Goal: Find specific page/section: Find specific page/section

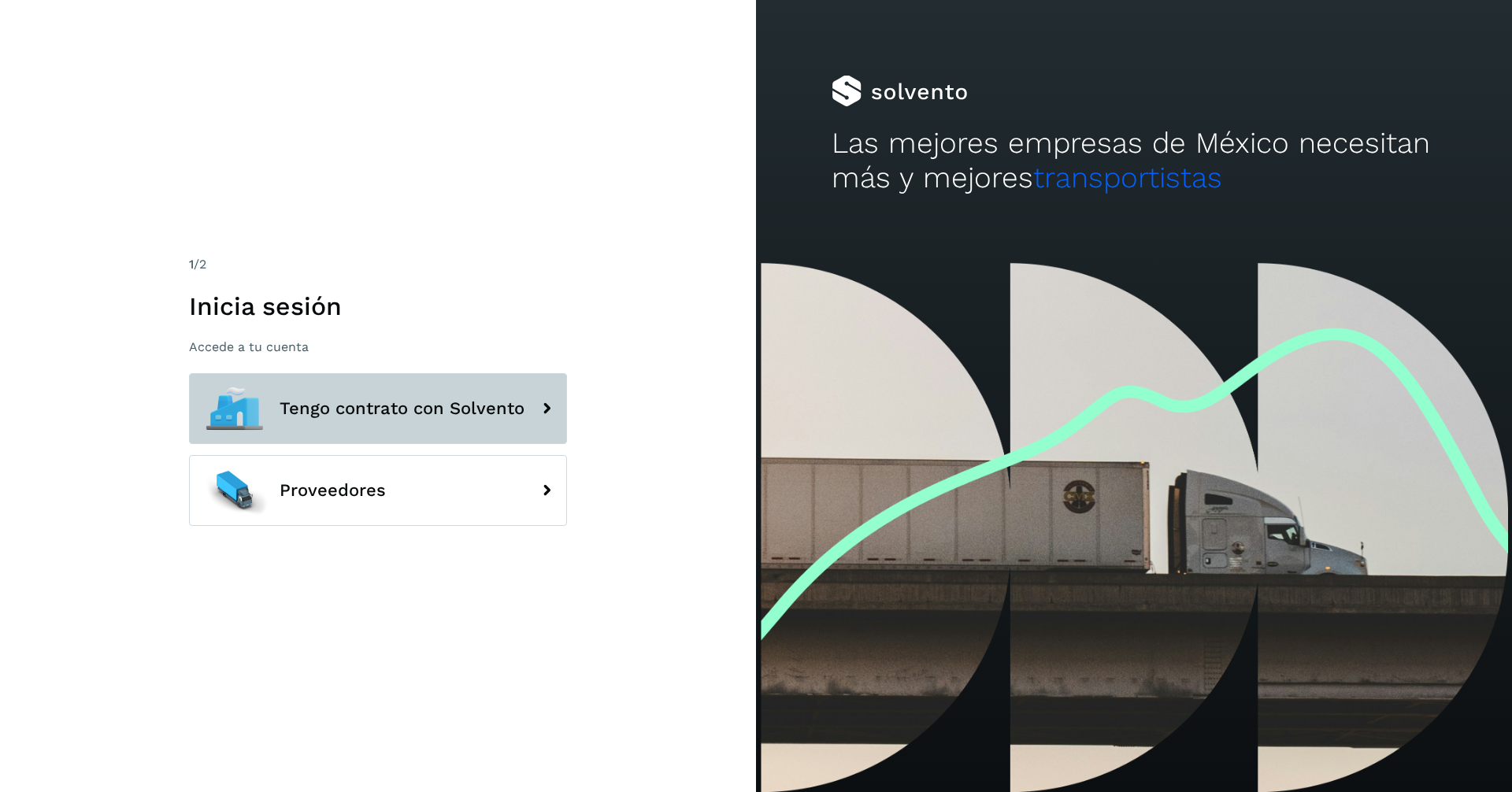
click at [394, 399] on span "Tengo contrato con Solvento" at bounding box center [402, 409] width 245 height 19
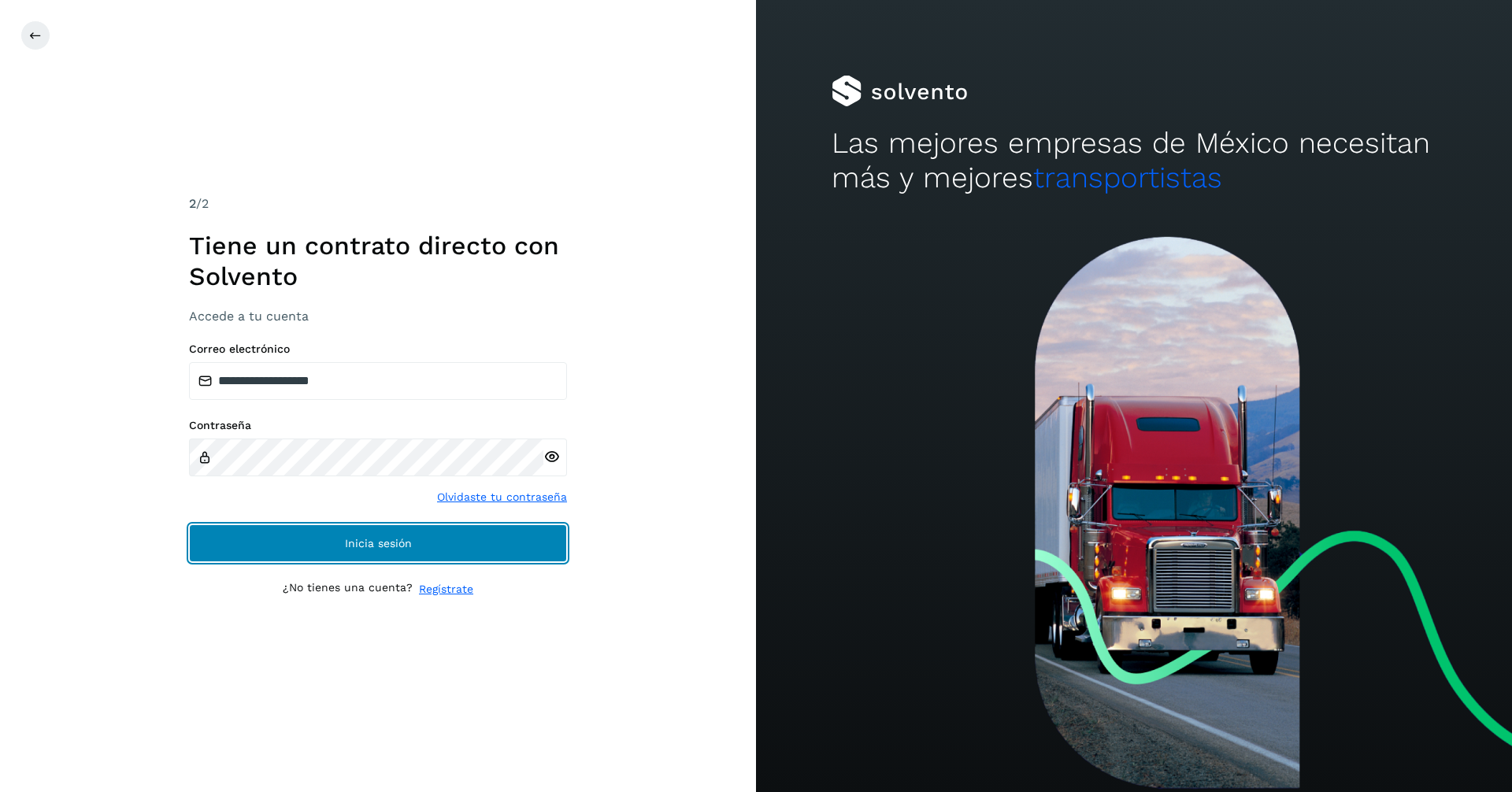
click at [392, 540] on span "Inicia sesión" at bounding box center [379, 543] width 67 height 11
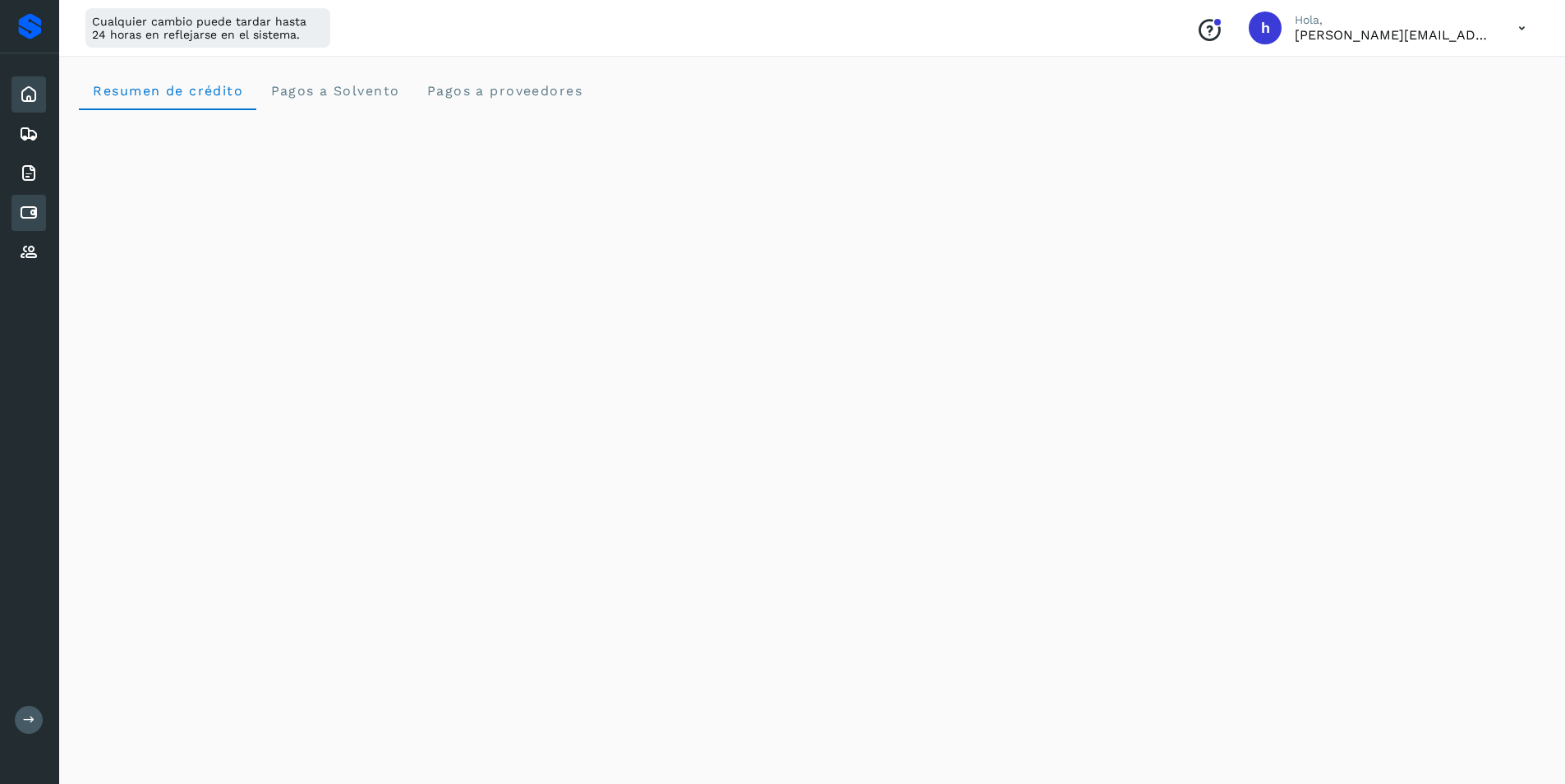
click at [38, 209] on icon at bounding box center [29, 213] width 20 height 20
click at [32, 208] on icon at bounding box center [29, 213] width 20 height 20
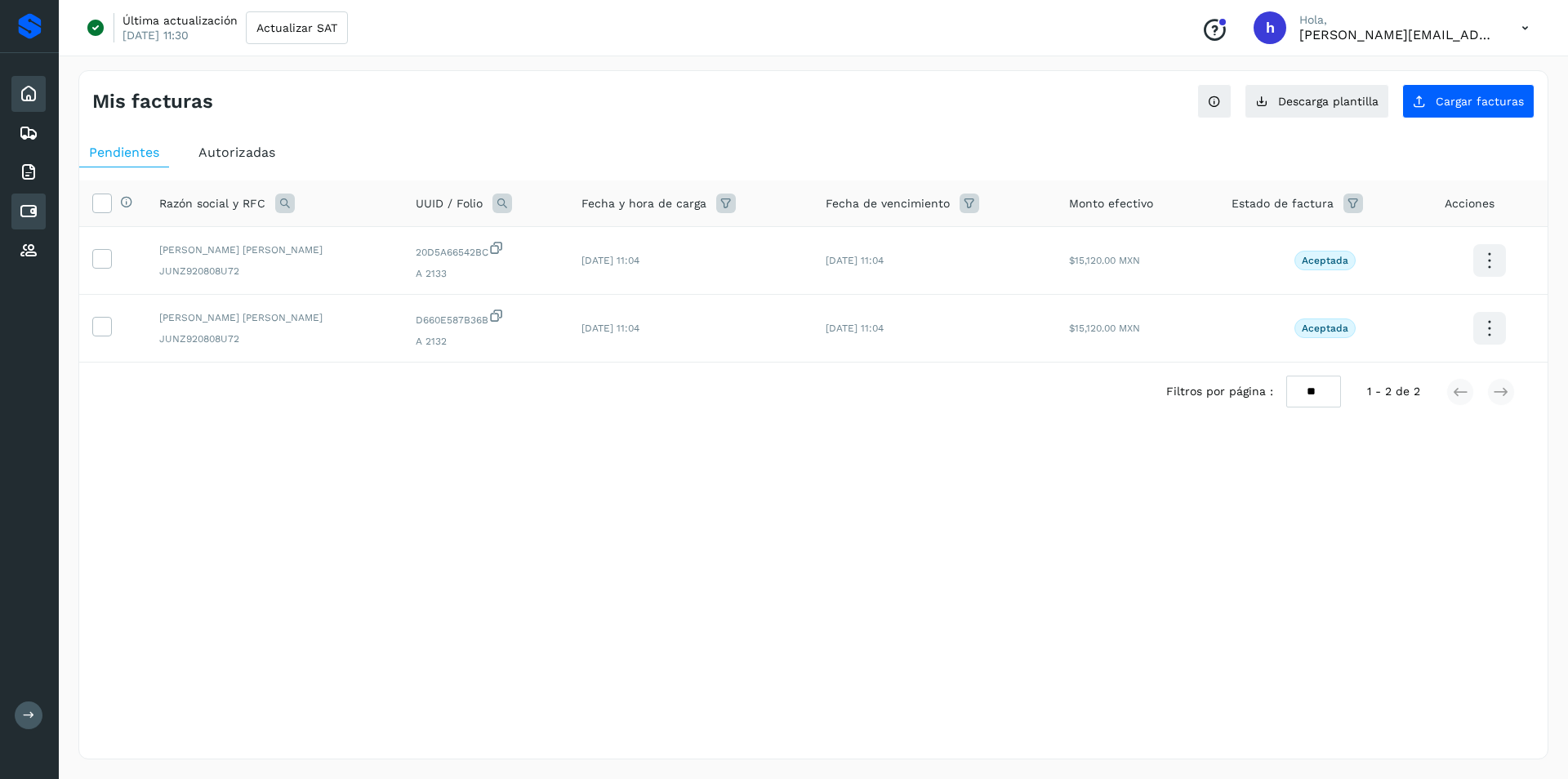
click at [35, 94] on icon at bounding box center [29, 94] width 20 height 20
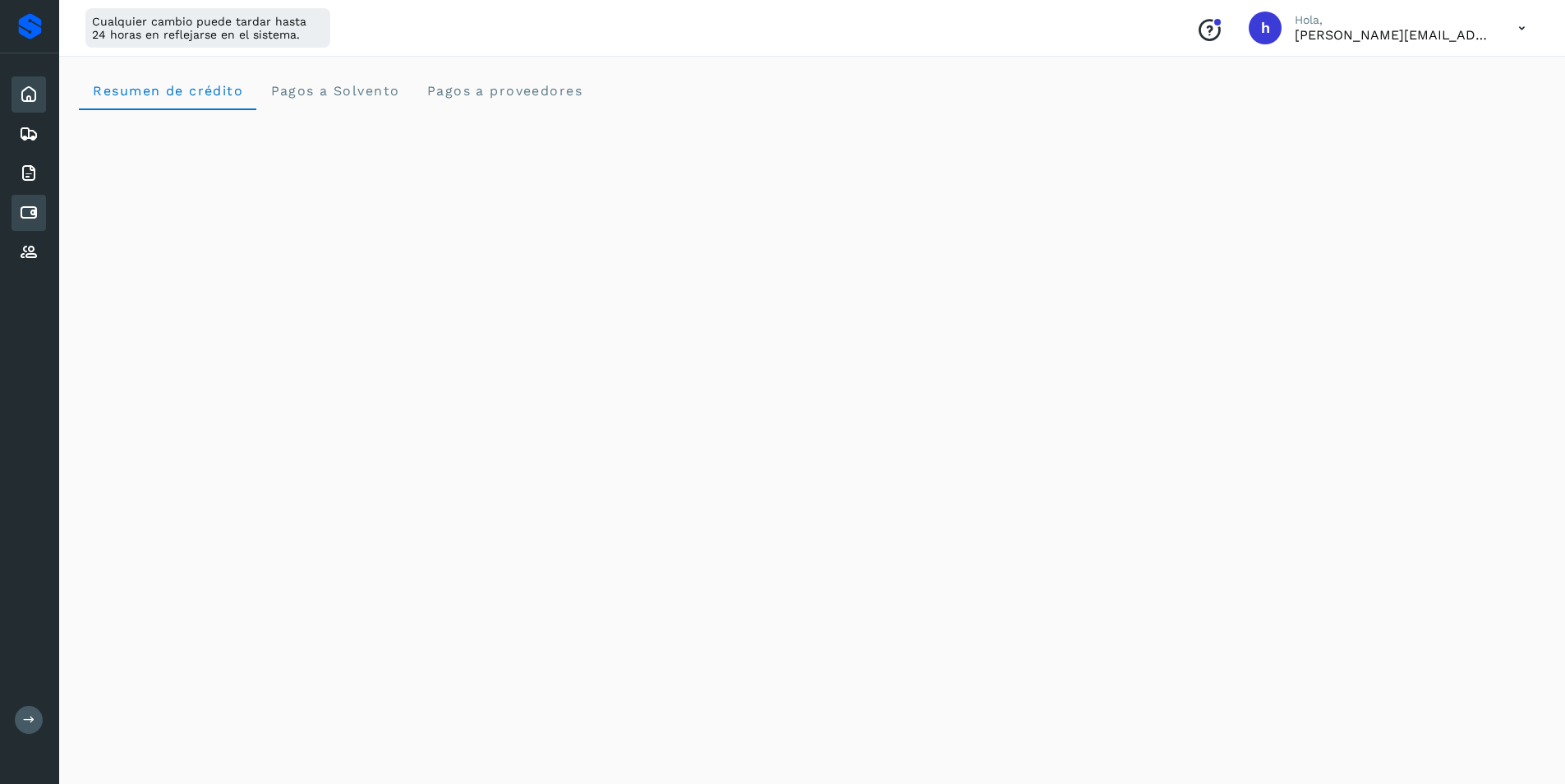
click at [28, 208] on icon at bounding box center [29, 213] width 20 height 20
